Goal: Find specific page/section: Find specific page/section

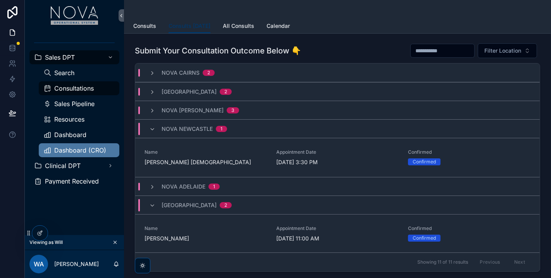
click at [66, 145] on div "Dashboard (CRO)" at bounding box center [78, 150] width 71 height 12
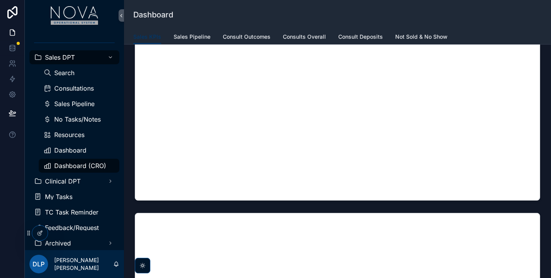
scroll to position [129, 0]
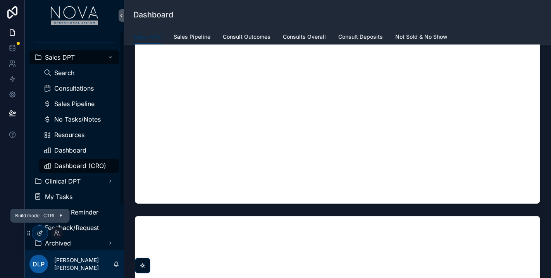
click at [42, 233] on icon at bounding box center [40, 233] width 6 height 6
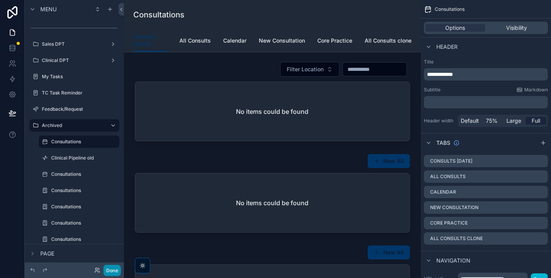
click at [114, 273] on button "Done" at bounding box center [111, 270] width 17 height 11
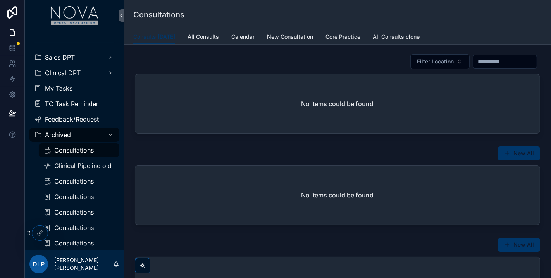
click at [8, 196] on div at bounding box center [12, 139] width 25 height 278
click at [55, 233] on icon at bounding box center [57, 233] width 6 height 6
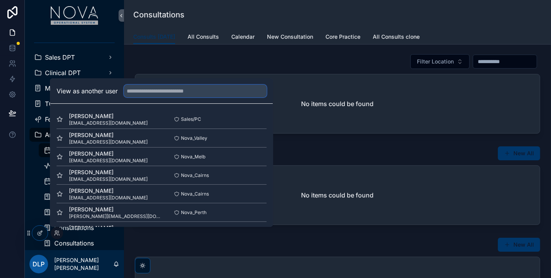
click at [143, 96] on input "text" at bounding box center [195, 91] width 143 height 12
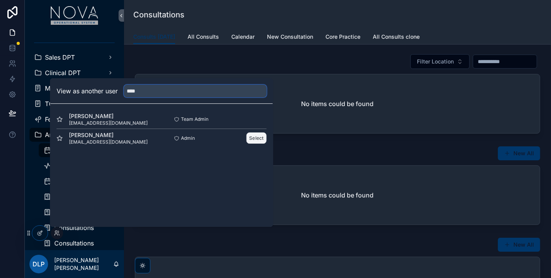
type input "****"
click at [255, 141] on button "Select" at bounding box center [257, 138] width 20 height 11
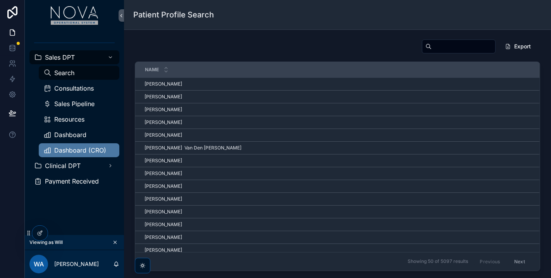
click at [69, 152] on span "Dashboard (CRO)" at bounding box center [80, 150] width 52 height 6
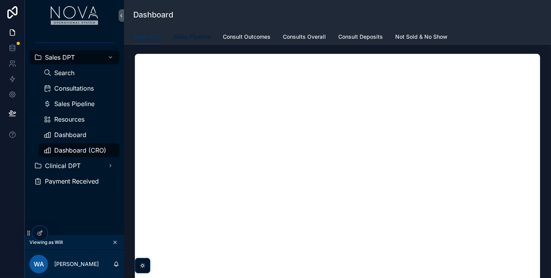
click at [203, 40] on span "Sales Pipeline" at bounding box center [192, 37] width 37 height 8
click at [140, 37] on span "Sales KPIs" at bounding box center [147, 37] width 28 height 8
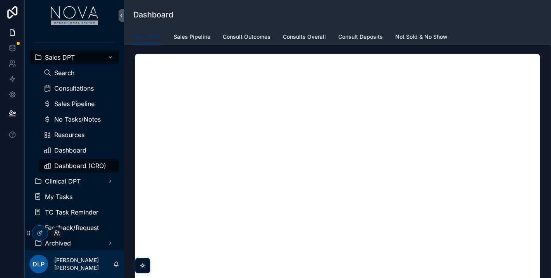
click at [58, 233] on icon at bounding box center [57, 233] width 6 height 6
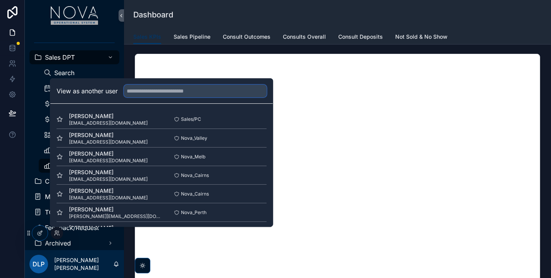
click at [140, 93] on input "text" at bounding box center [195, 91] width 143 height 12
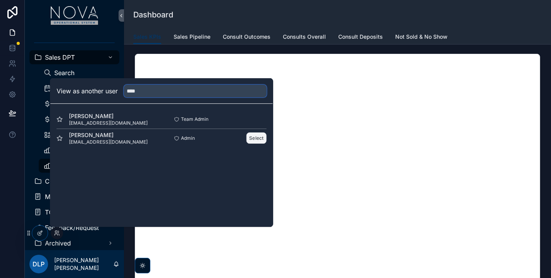
type input "****"
click at [250, 136] on button "Select" at bounding box center [257, 138] width 20 height 11
